Goal: Information Seeking & Learning: Learn about a topic

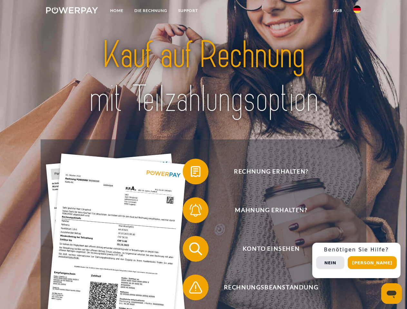
click at [72, 11] on img at bounding box center [72, 10] width 52 height 6
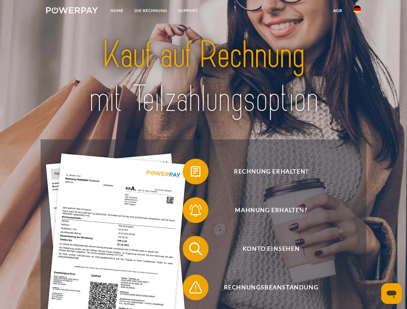
click at [357, 11] on img at bounding box center [357, 9] width 8 height 8
click at [337, 11] on link "agb" at bounding box center [337, 11] width 20 height 12
click at [191, 173] on span at bounding box center [186, 171] width 32 height 32
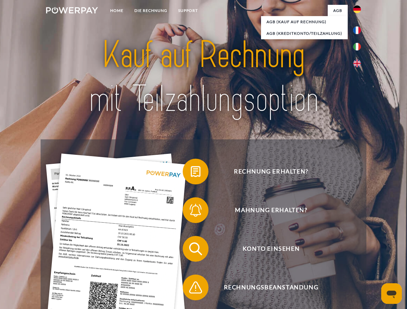
click at [191, 211] on div "Rechnung erhalten? Mahnung erhalten? Konto einsehen" at bounding box center [203, 267] width 325 height 257
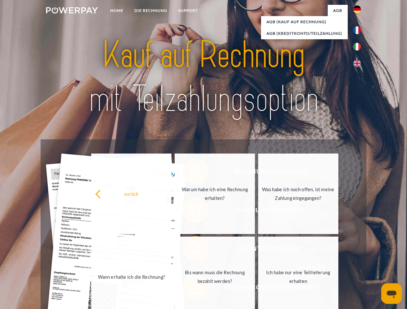
click at [191, 250] on link "Bis wann muss die Rechnung bezahlt werden?" at bounding box center [214, 277] width 80 height 80
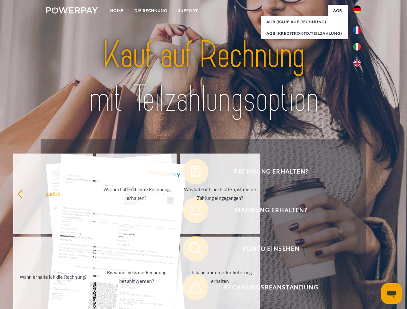
click at [191, 289] on span at bounding box center [186, 287] width 32 height 32
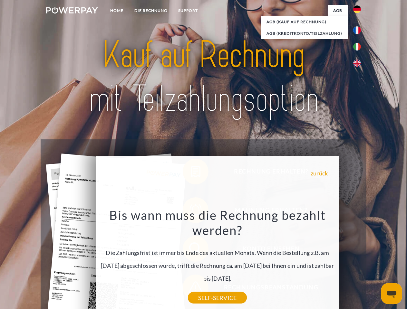
click at [358, 260] on div "Rechnung erhalten? Mahnung erhalten? Konto einsehen" at bounding box center [203, 267] width 325 height 257
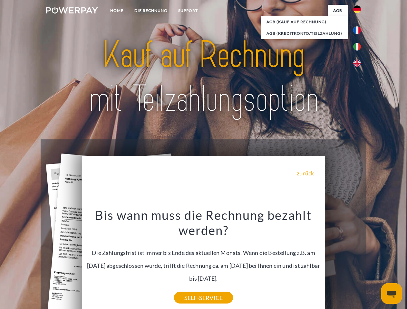
click at [342, 262] on span "Konto einsehen" at bounding box center [271, 249] width 158 height 26
click at [374, 263] on header "Home DIE RECHNUNG SUPPORT" at bounding box center [203, 222] width 407 height 444
